Goal: Information Seeking & Learning: Learn about a topic

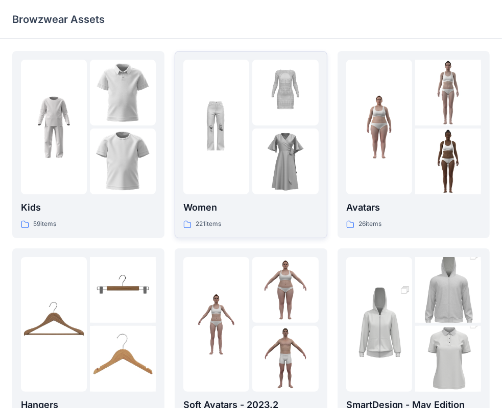
click at [253, 125] on img at bounding box center [285, 93] width 66 height 66
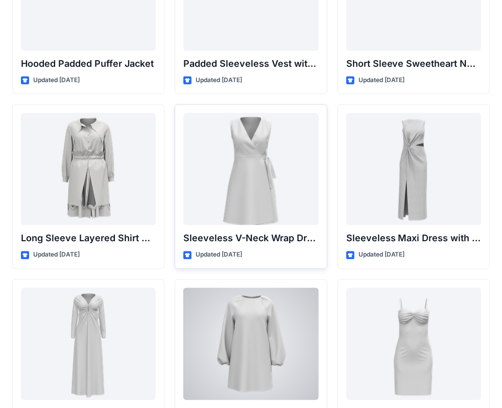
scroll to position [1334, 0]
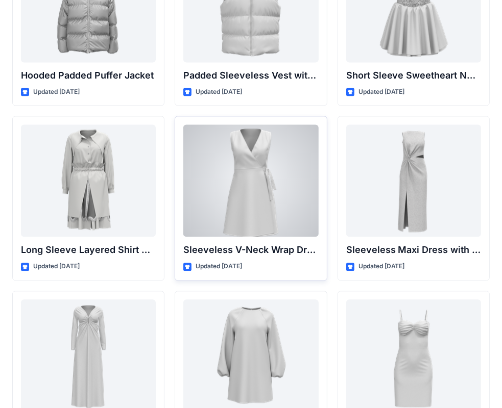
click at [259, 192] on div at bounding box center [250, 181] width 135 height 112
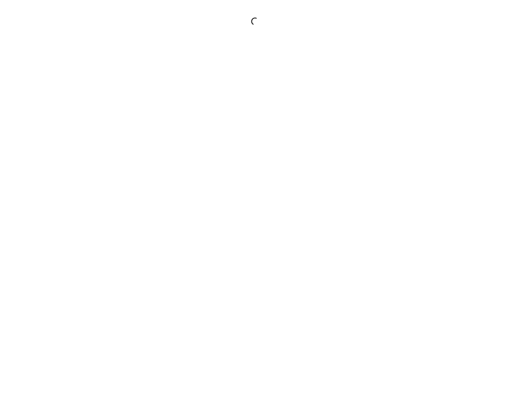
click at [259, 192] on div at bounding box center [255, 204] width 510 height 408
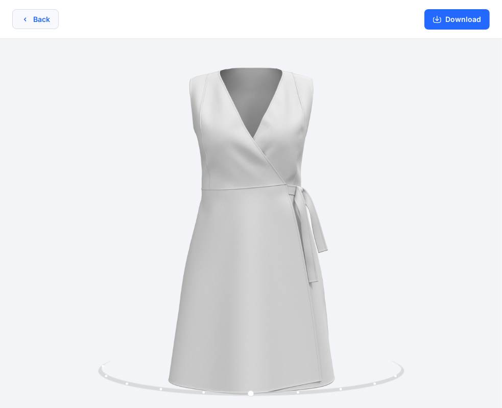
click at [47, 19] on button "Back" at bounding box center [35, 19] width 46 height 20
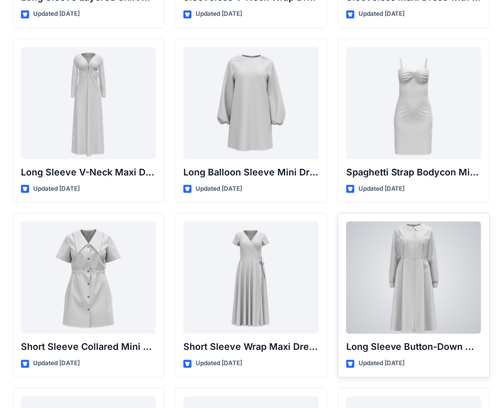
scroll to position [1589, 0]
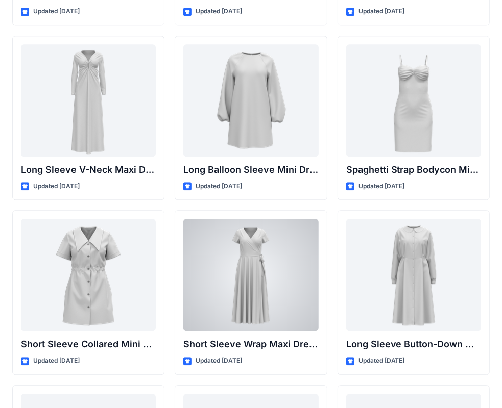
click at [267, 305] on div at bounding box center [250, 275] width 135 height 112
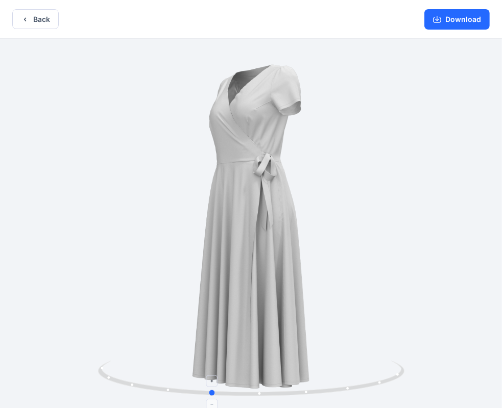
drag, startPoint x: 316, startPoint y: 375, endPoint x: 276, endPoint y: 377, distance: 40.4
click at [276, 377] on icon at bounding box center [252, 380] width 309 height 38
click at [39, 24] on button "Back" at bounding box center [35, 19] width 46 height 20
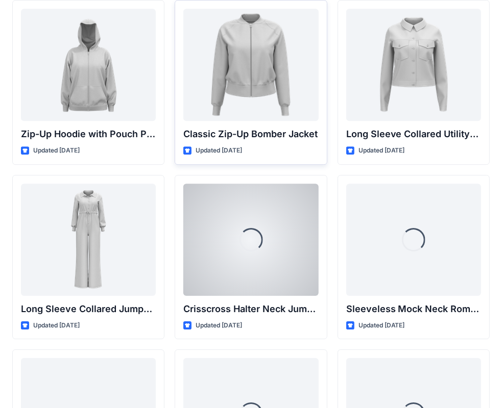
scroll to position [1981, 0]
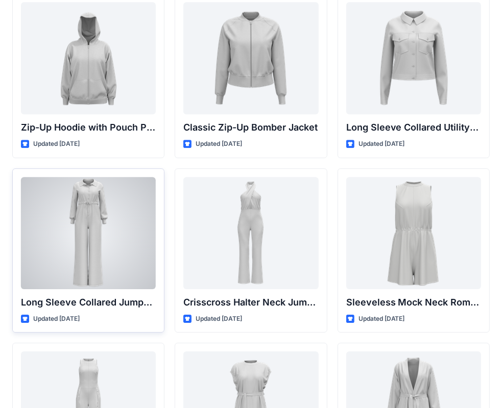
click at [88, 240] on div at bounding box center [88, 233] width 135 height 112
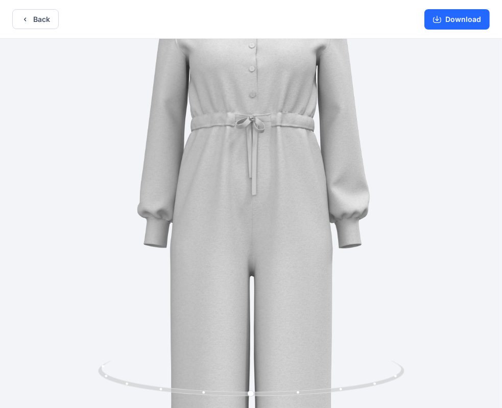
drag, startPoint x: 264, startPoint y: 112, endPoint x: 265, endPoint y: 138, distance: 25.6
click at [265, 182] on img at bounding box center [252, 304] width 751 height 751
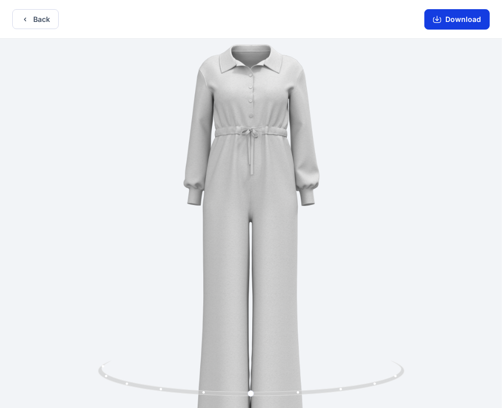
click at [461, 20] on button "Download" at bounding box center [456, 19] width 65 height 20
